Goal: Task Accomplishment & Management: Use online tool/utility

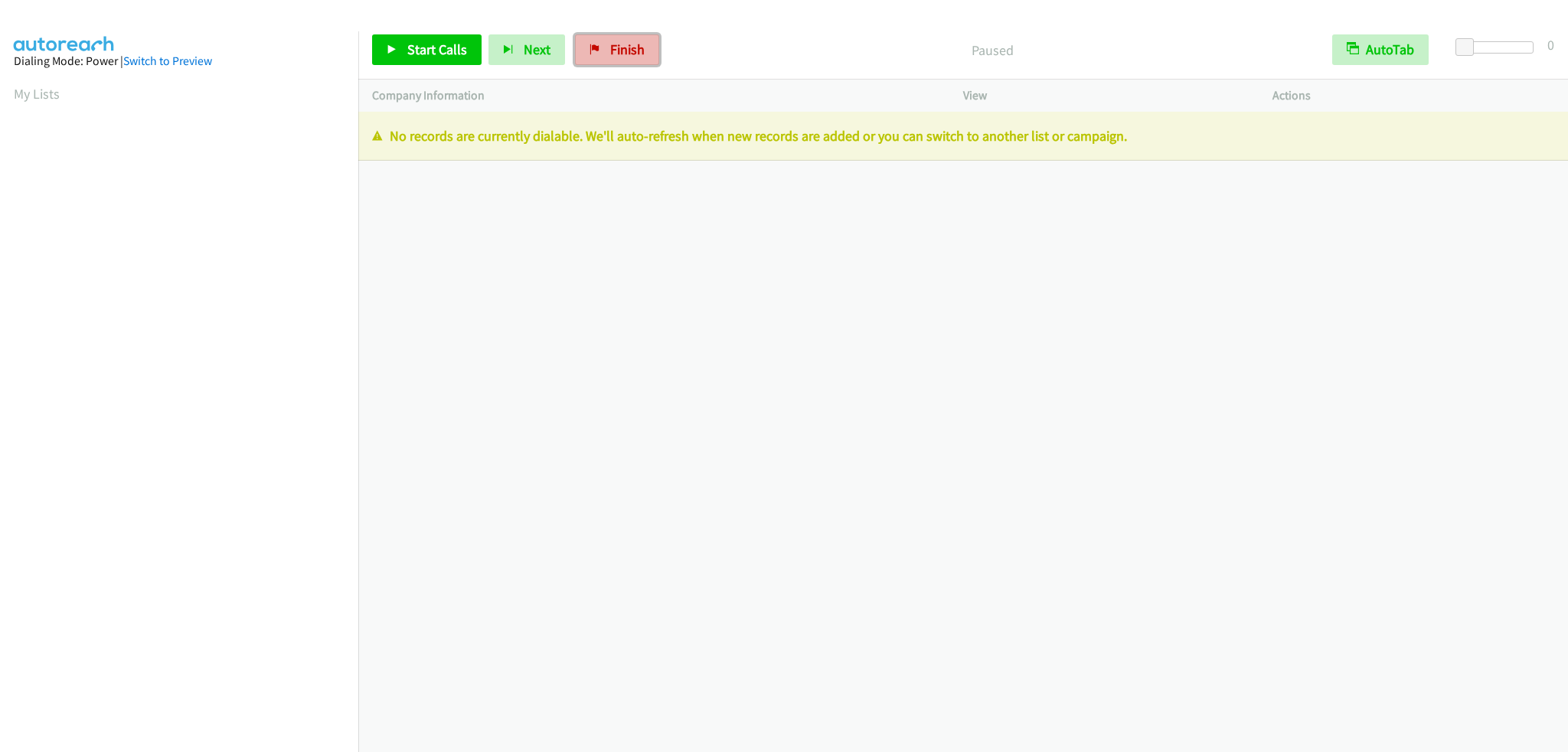
click at [624, 52] on span "Finish" at bounding box center [627, 49] width 34 height 18
click at [616, 52] on span "Finish" at bounding box center [627, 49] width 34 height 18
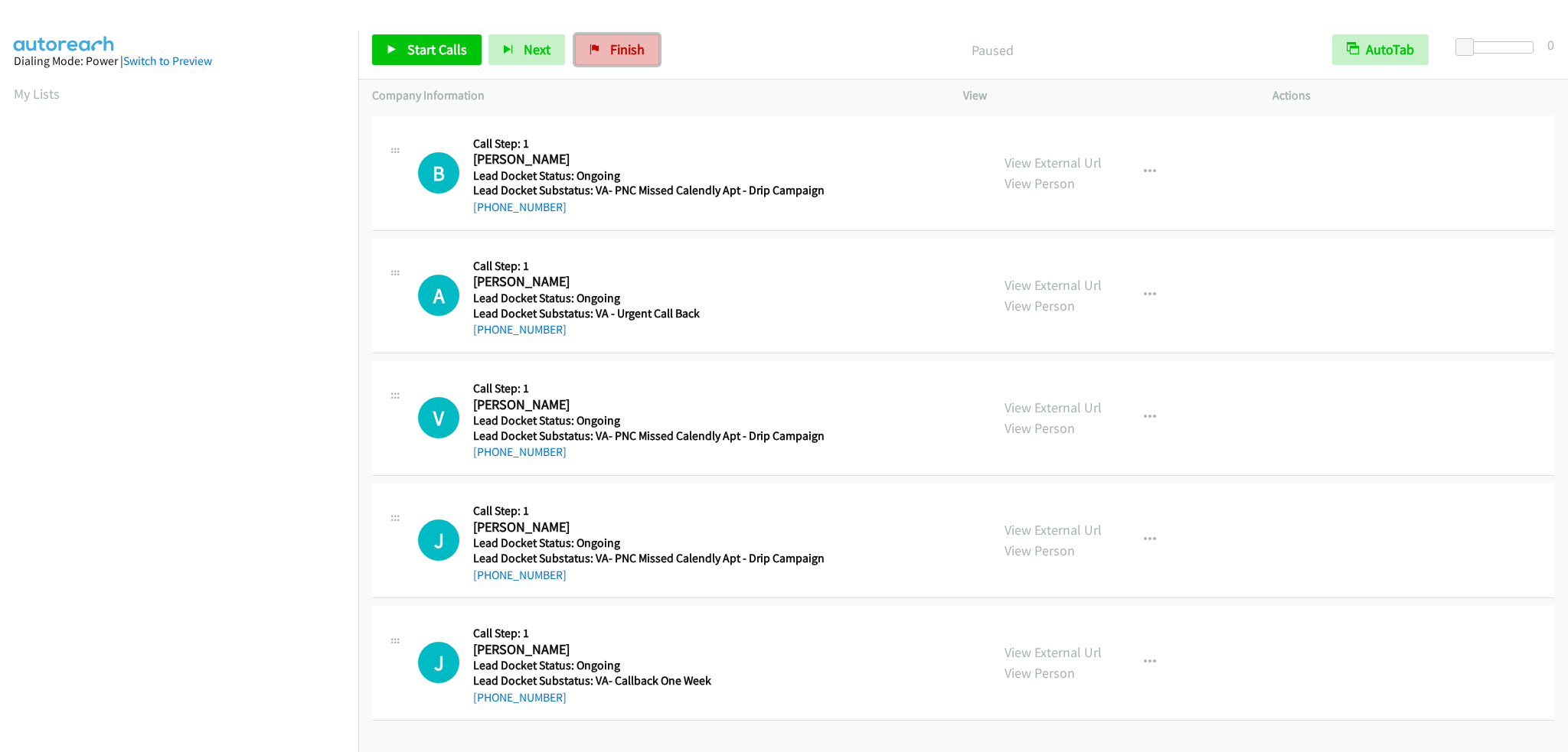
click at [628, 49] on span "Finish" at bounding box center [627, 49] width 34 height 18
